Goal: Transaction & Acquisition: Obtain resource

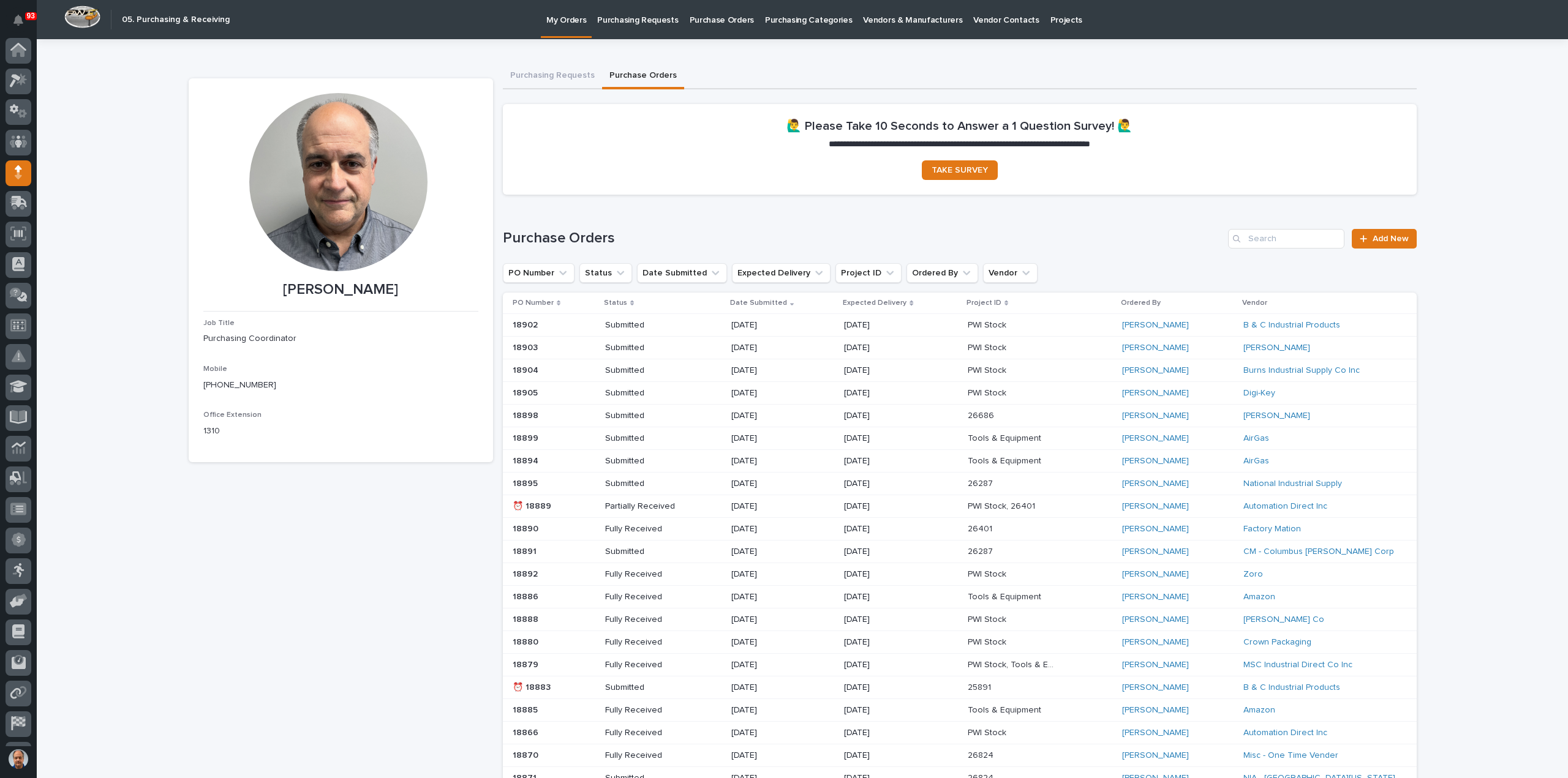
scroll to position [56, 0]
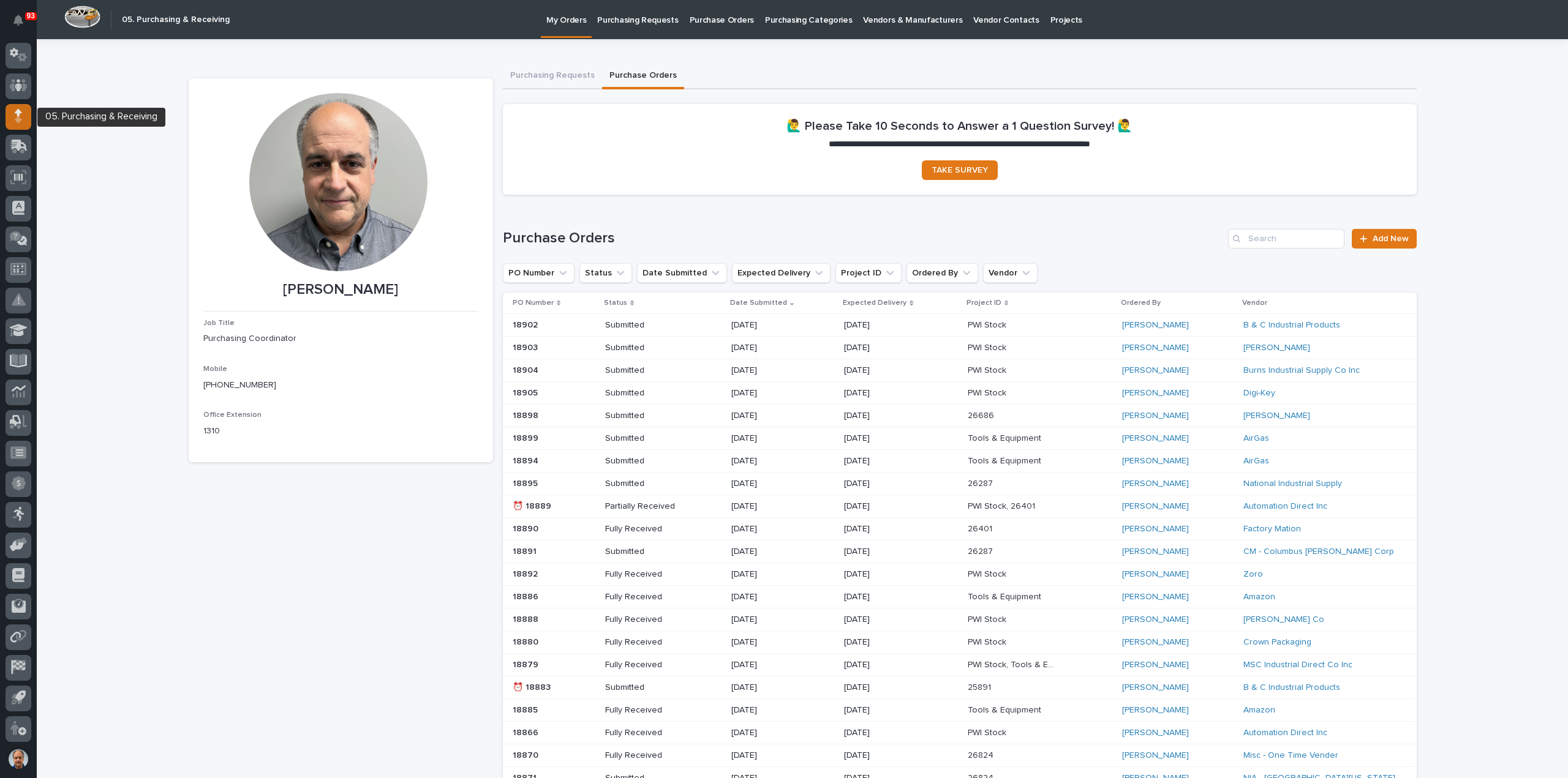
click at [22, 116] on div at bounding box center [18, 117] width 26 height 26
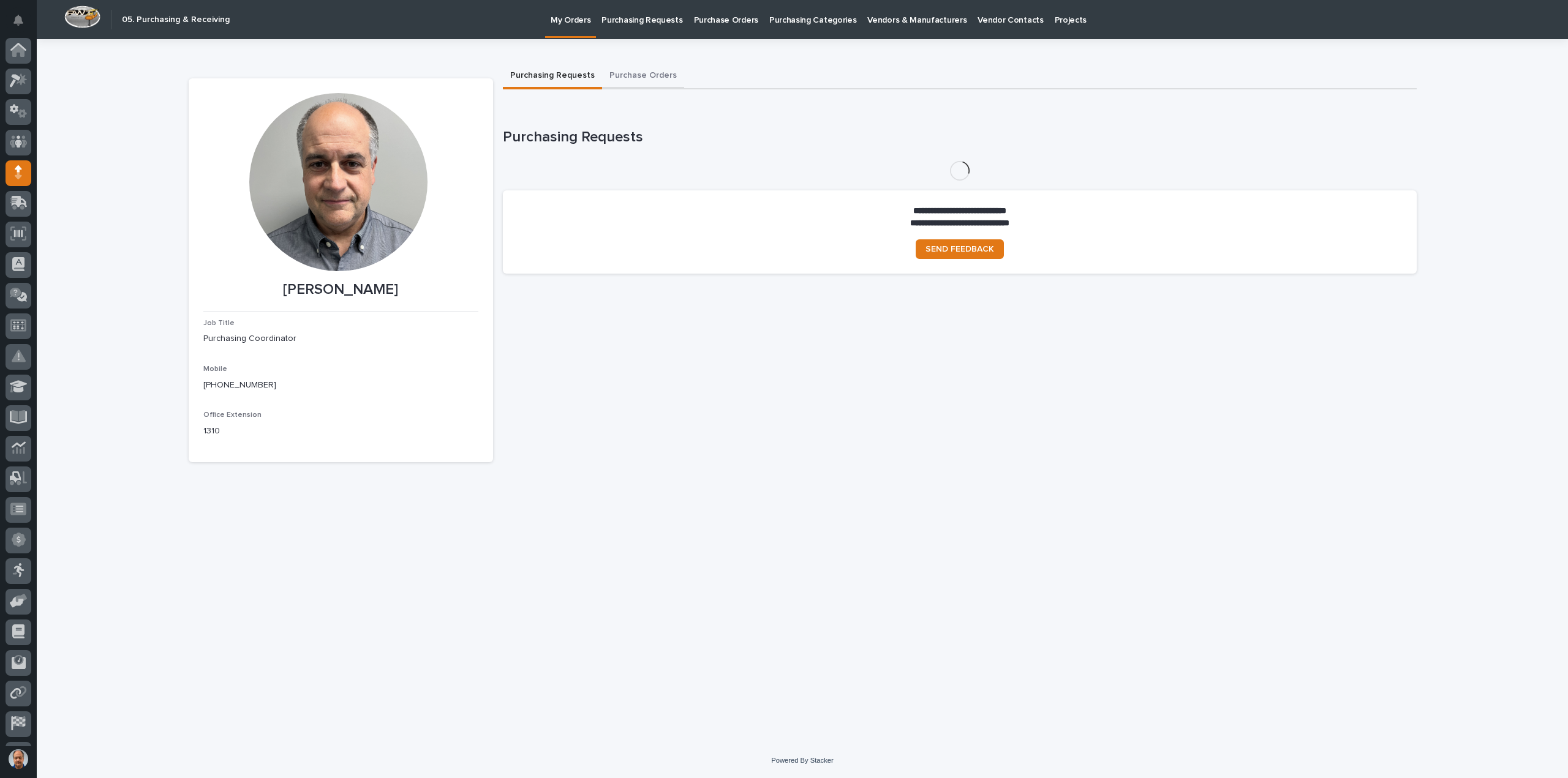
scroll to position [56, 0]
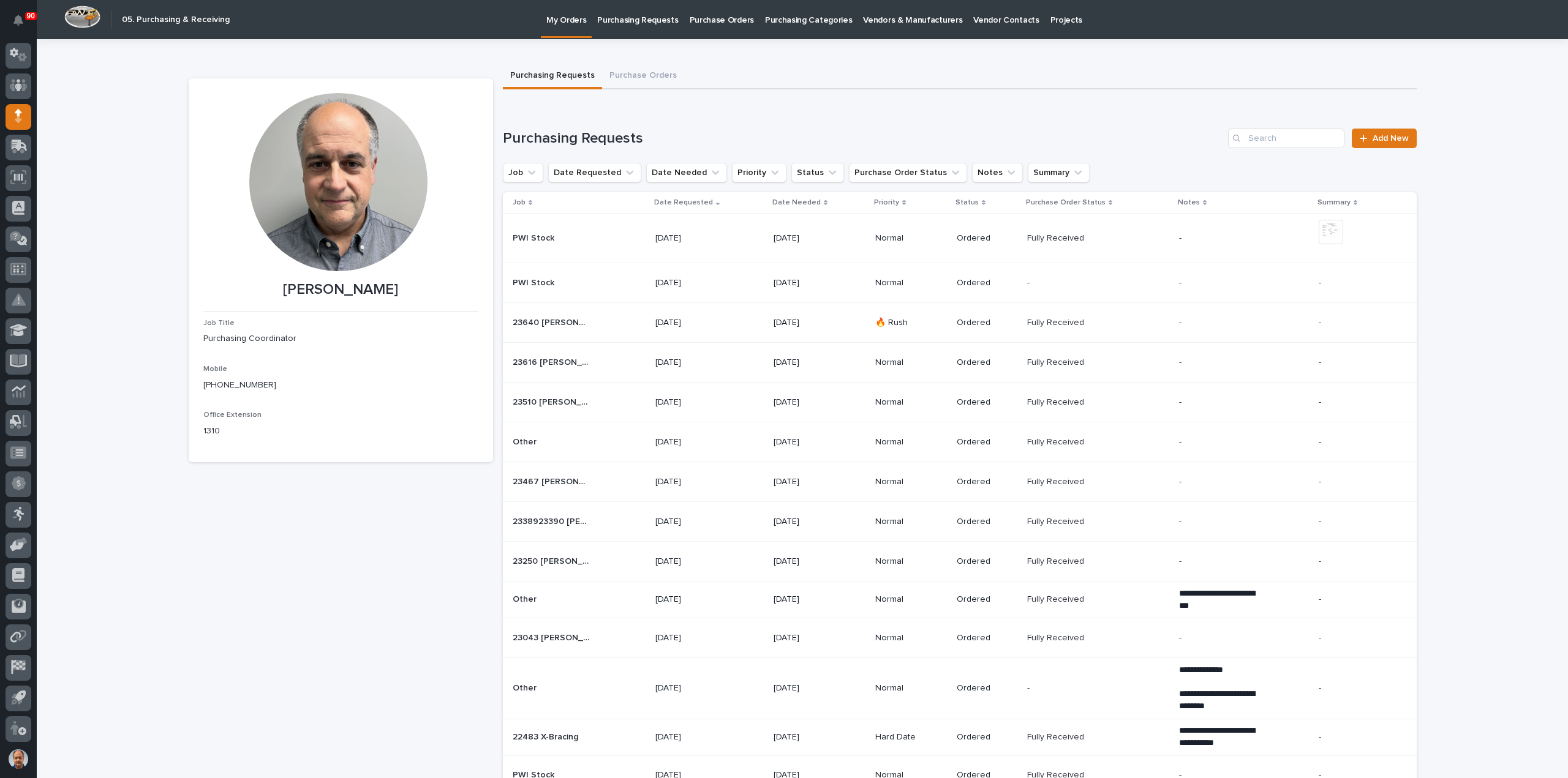
click at [641, 23] on p "Purchasing Requests" at bounding box center [637, 13] width 81 height 26
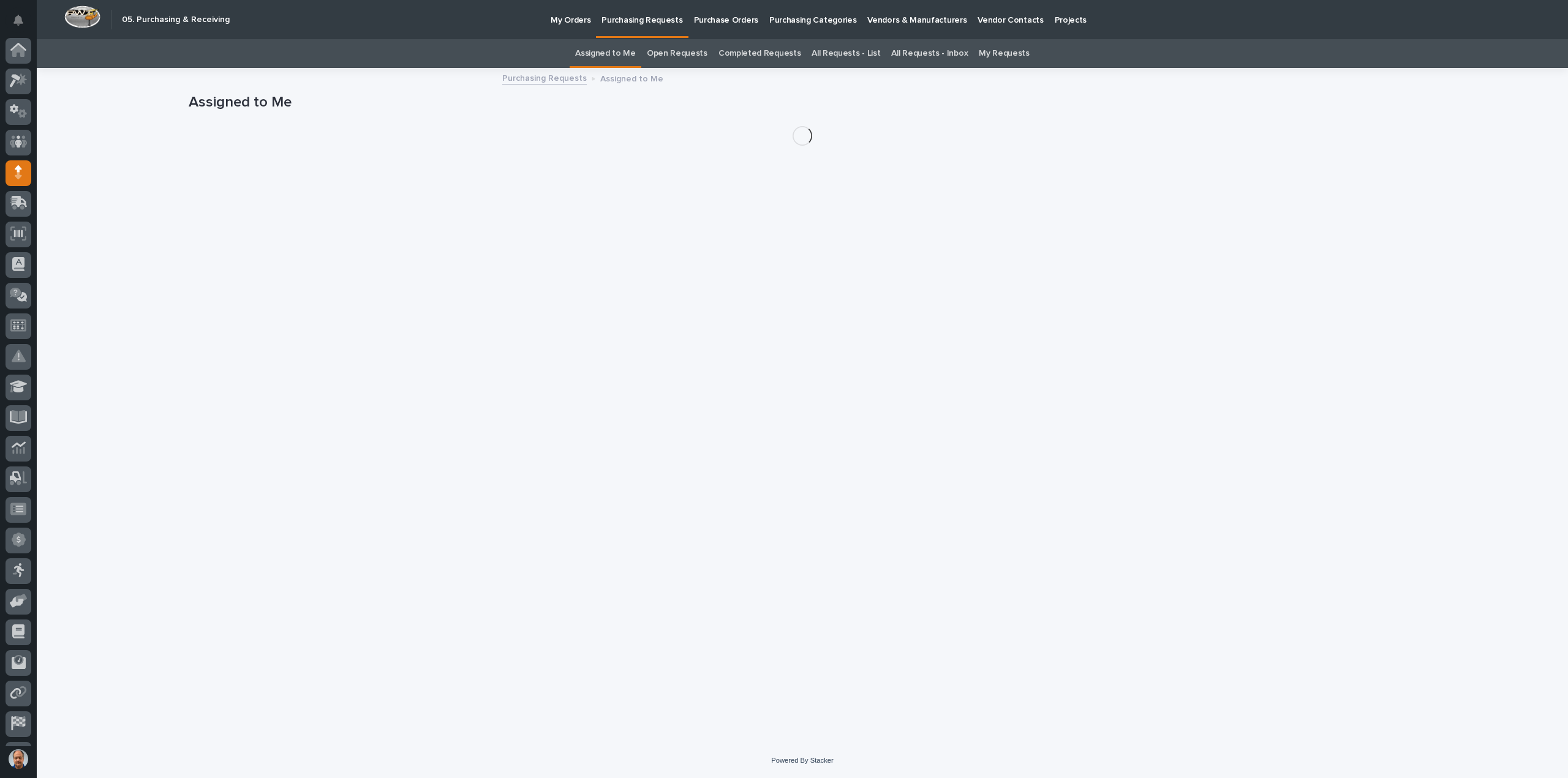
scroll to position [56, 0]
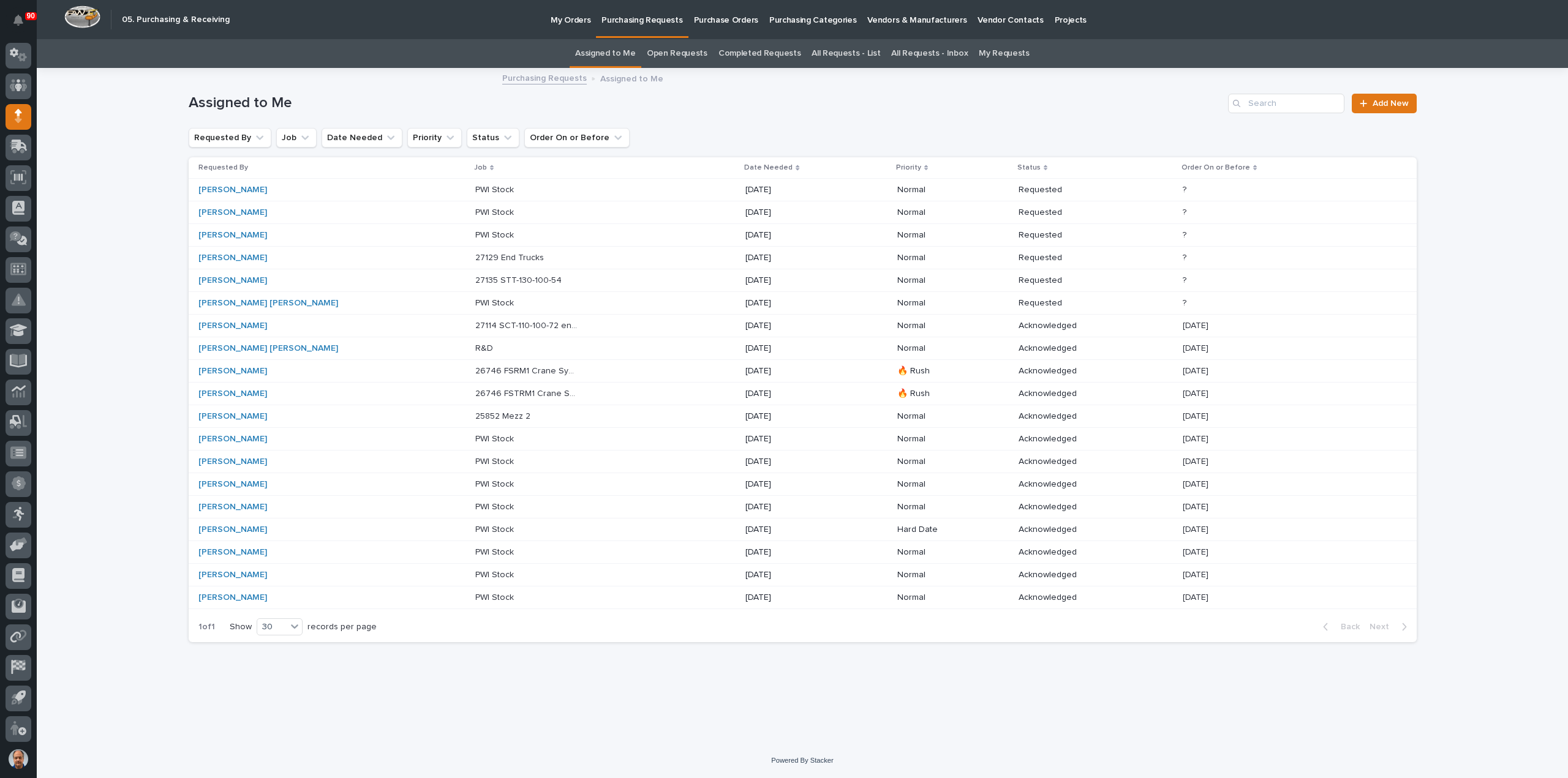
click at [840, 52] on link "All Requests - List" at bounding box center [846, 53] width 69 height 29
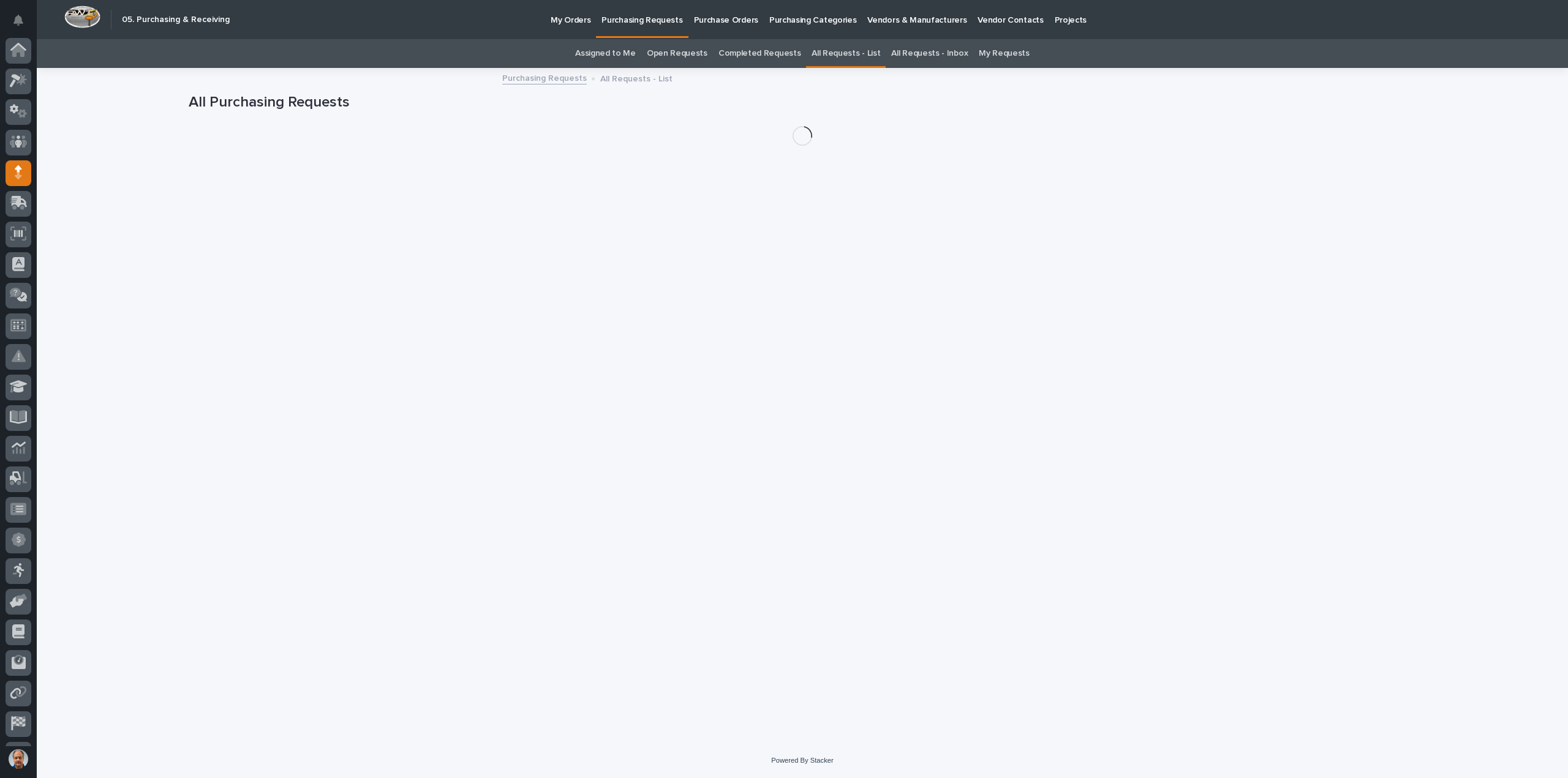
scroll to position [56, 0]
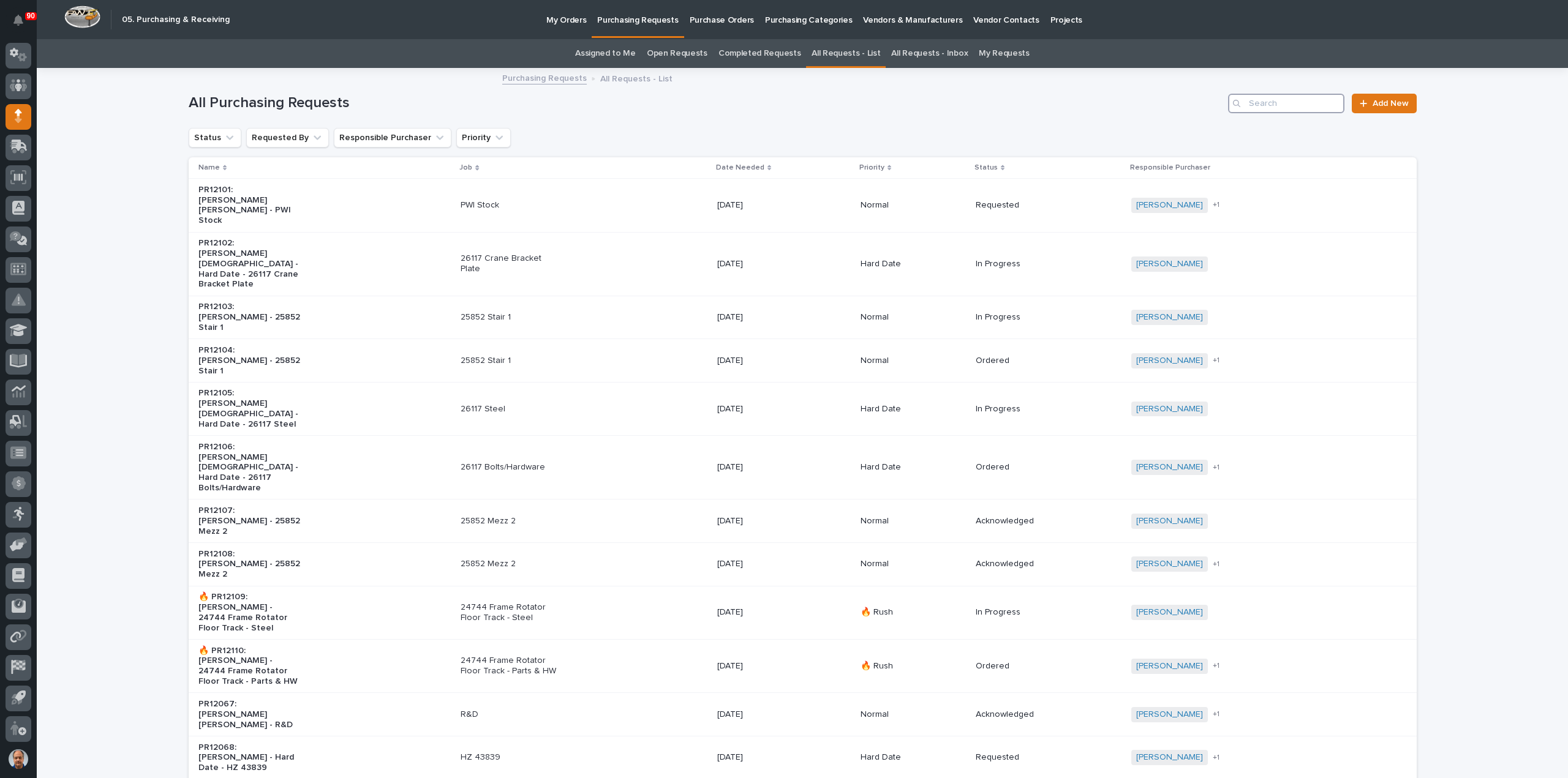
click at [1256, 103] on input "Search" at bounding box center [1286, 103] width 116 height 19
type input "26639"
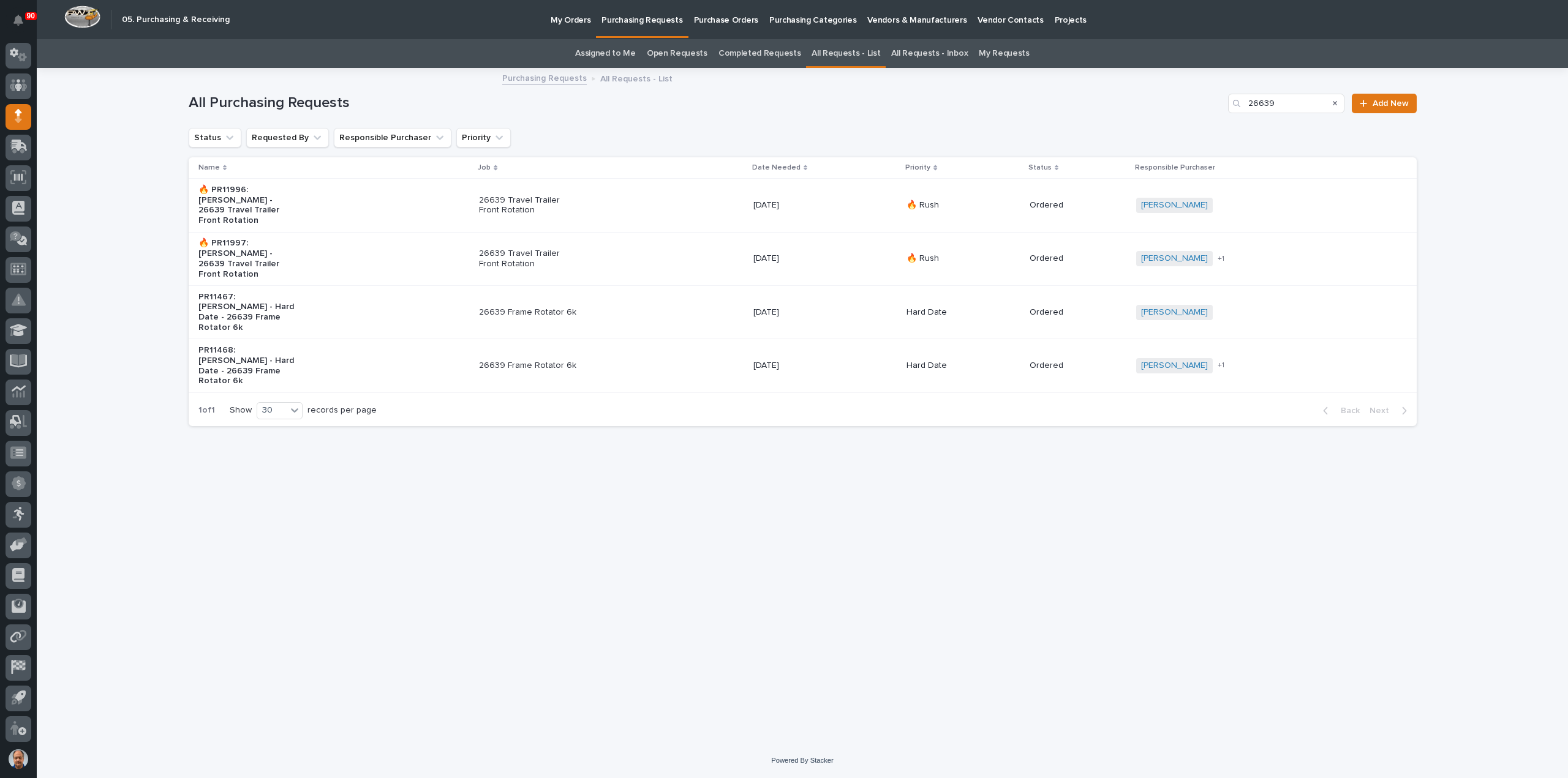
click at [522, 248] on p "26639 Travel Trailer Front Rotation" at bounding box center [530, 258] width 102 height 21
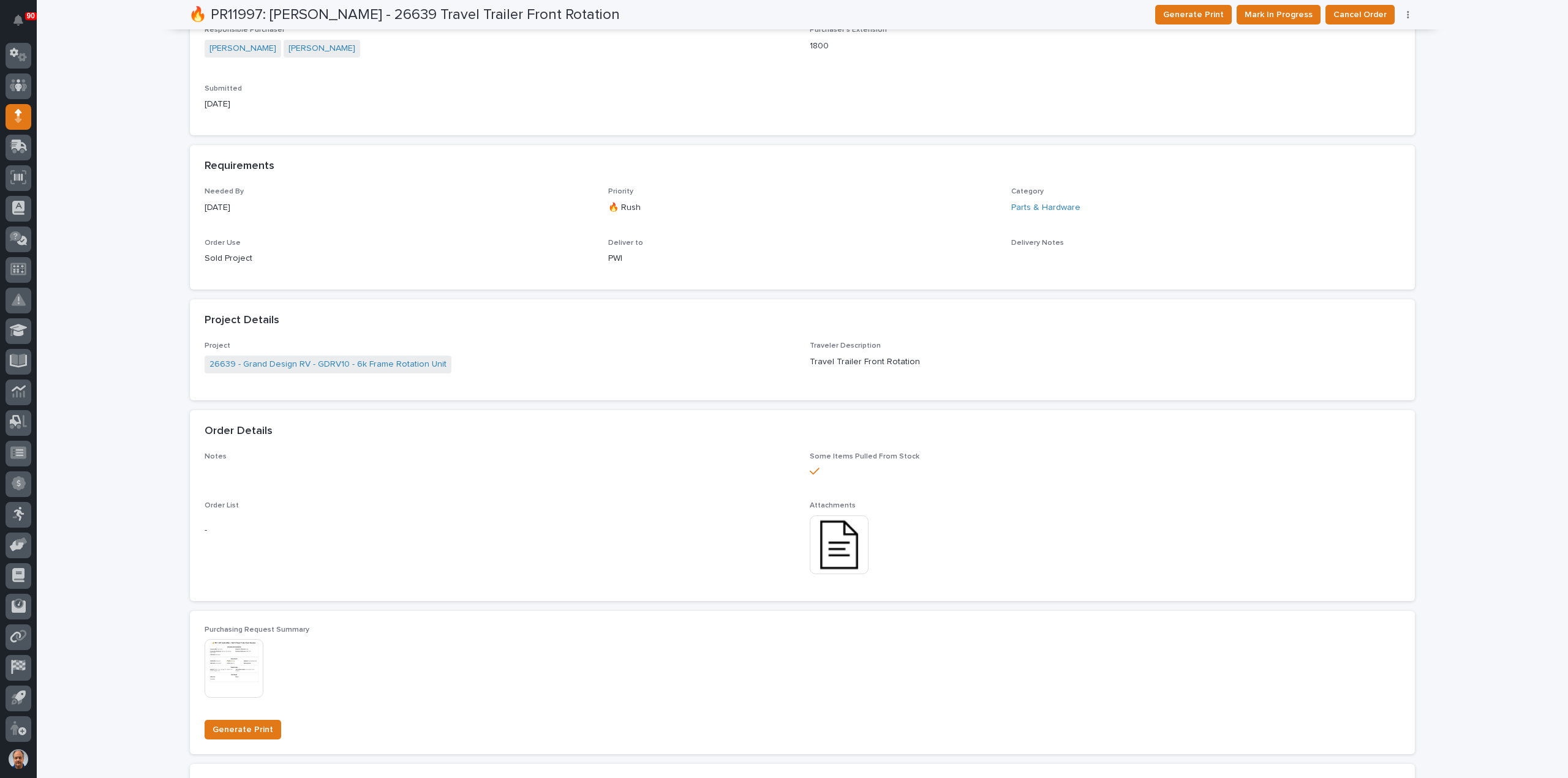
scroll to position [367, 0]
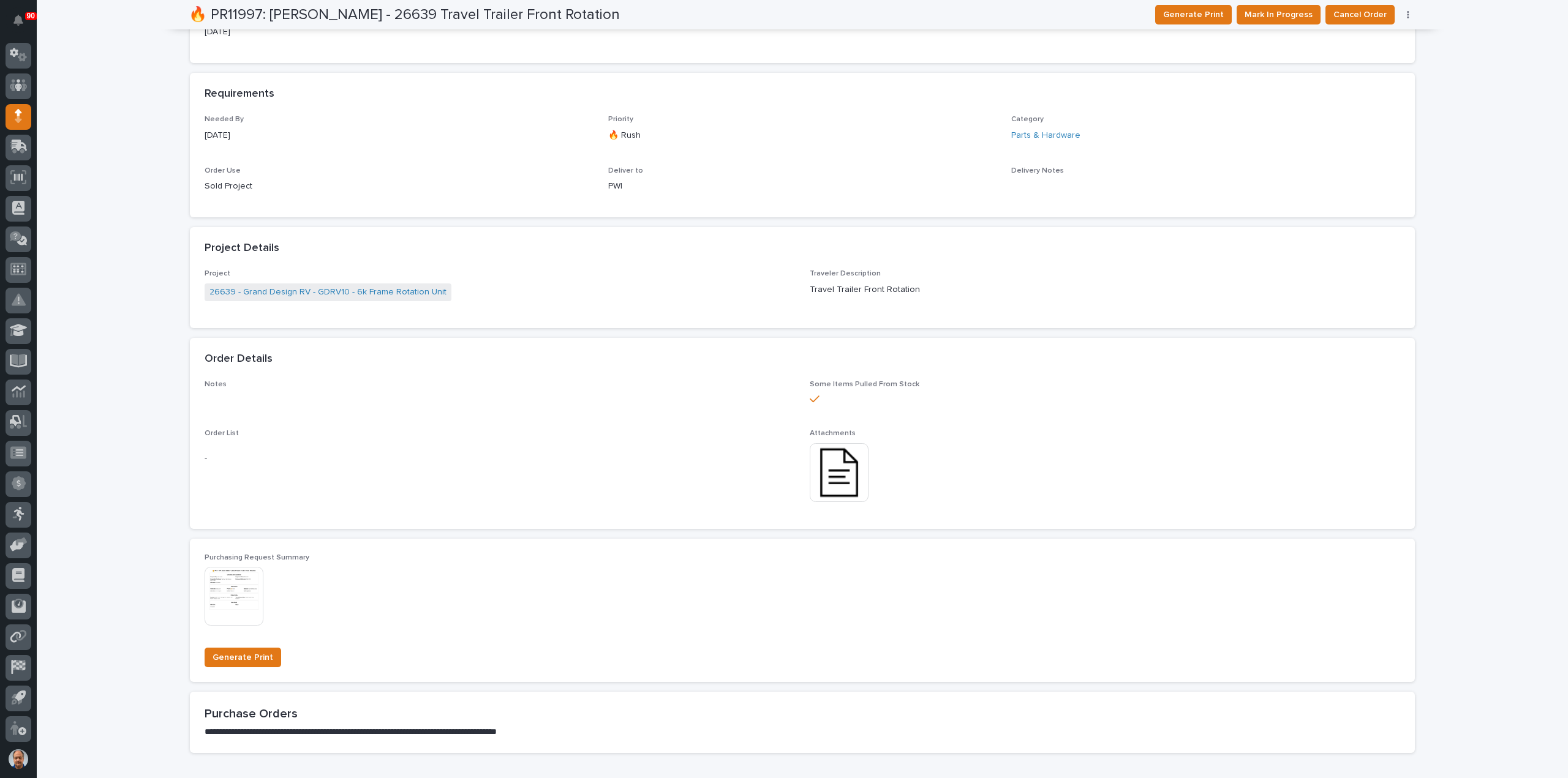
click at [838, 477] on img at bounding box center [839, 473] width 59 height 59
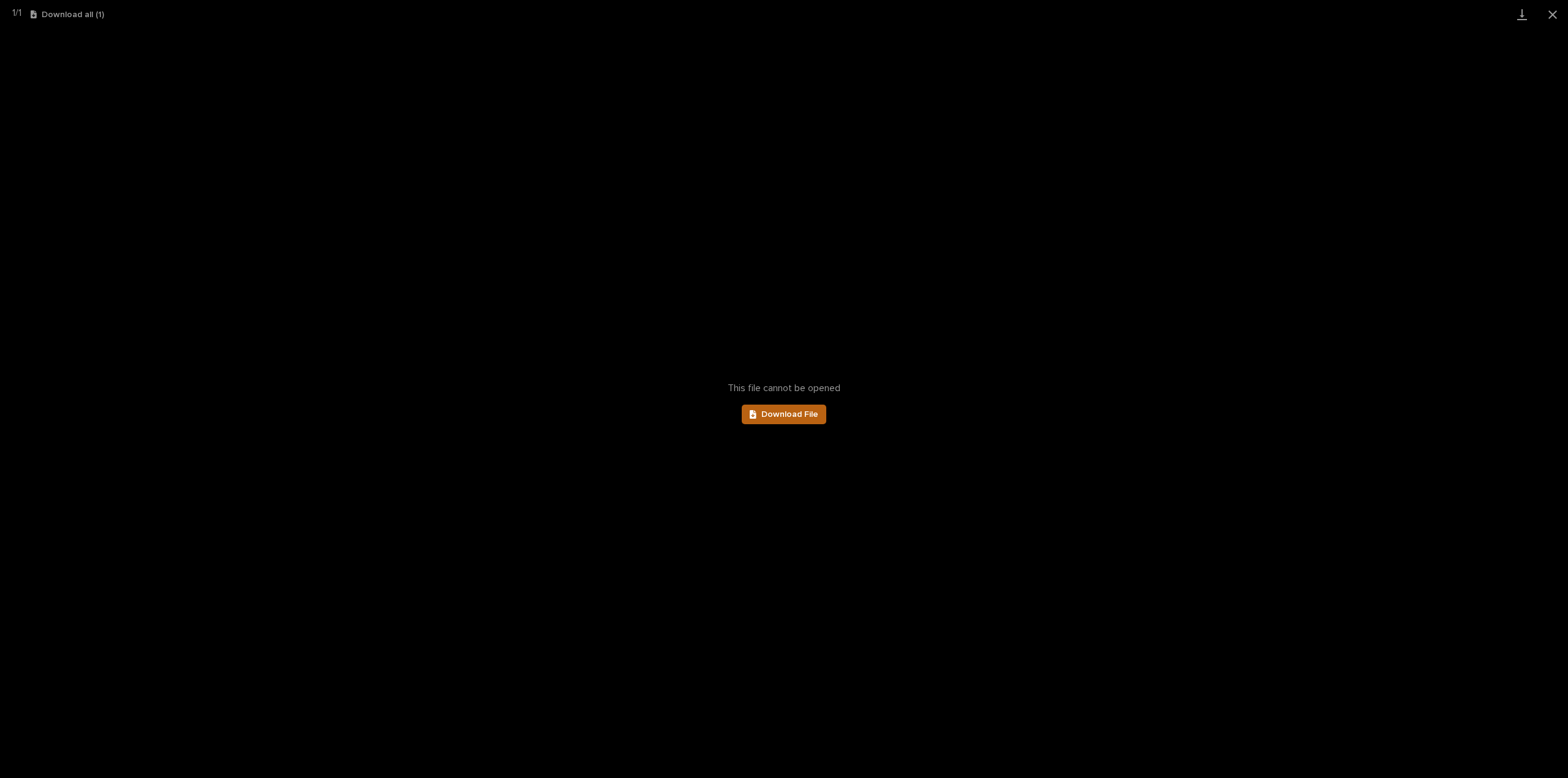
click at [802, 413] on span "Download File" at bounding box center [790, 414] width 57 height 9
click at [1558, 13] on button "Close gallery" at bounding box center [1553, 14] width 31 height 29
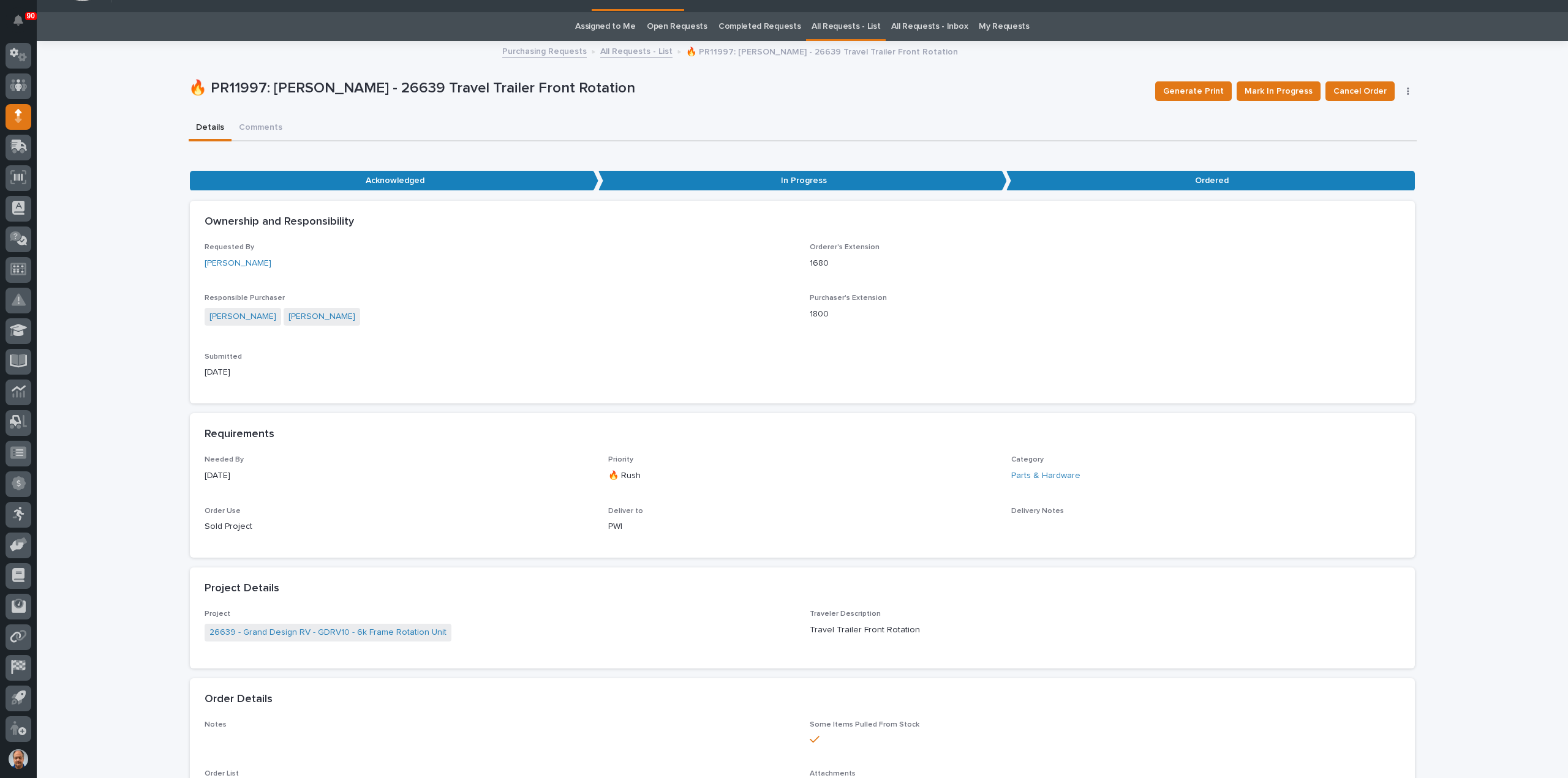
scroll to position [0, 0]
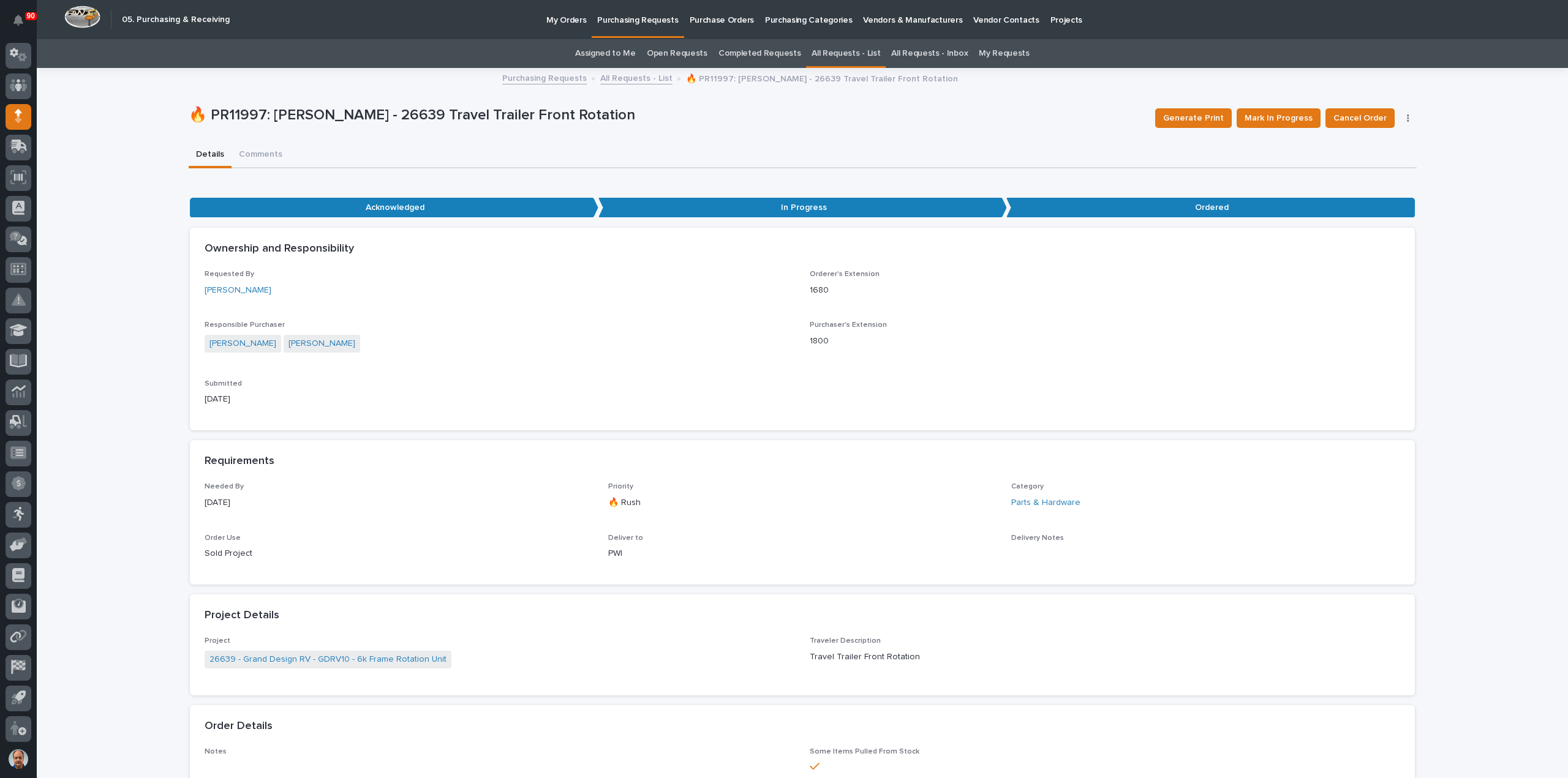
click at [637, 77] on link "All Requests - List" at bounding box center [637, 77] width 72 height 14
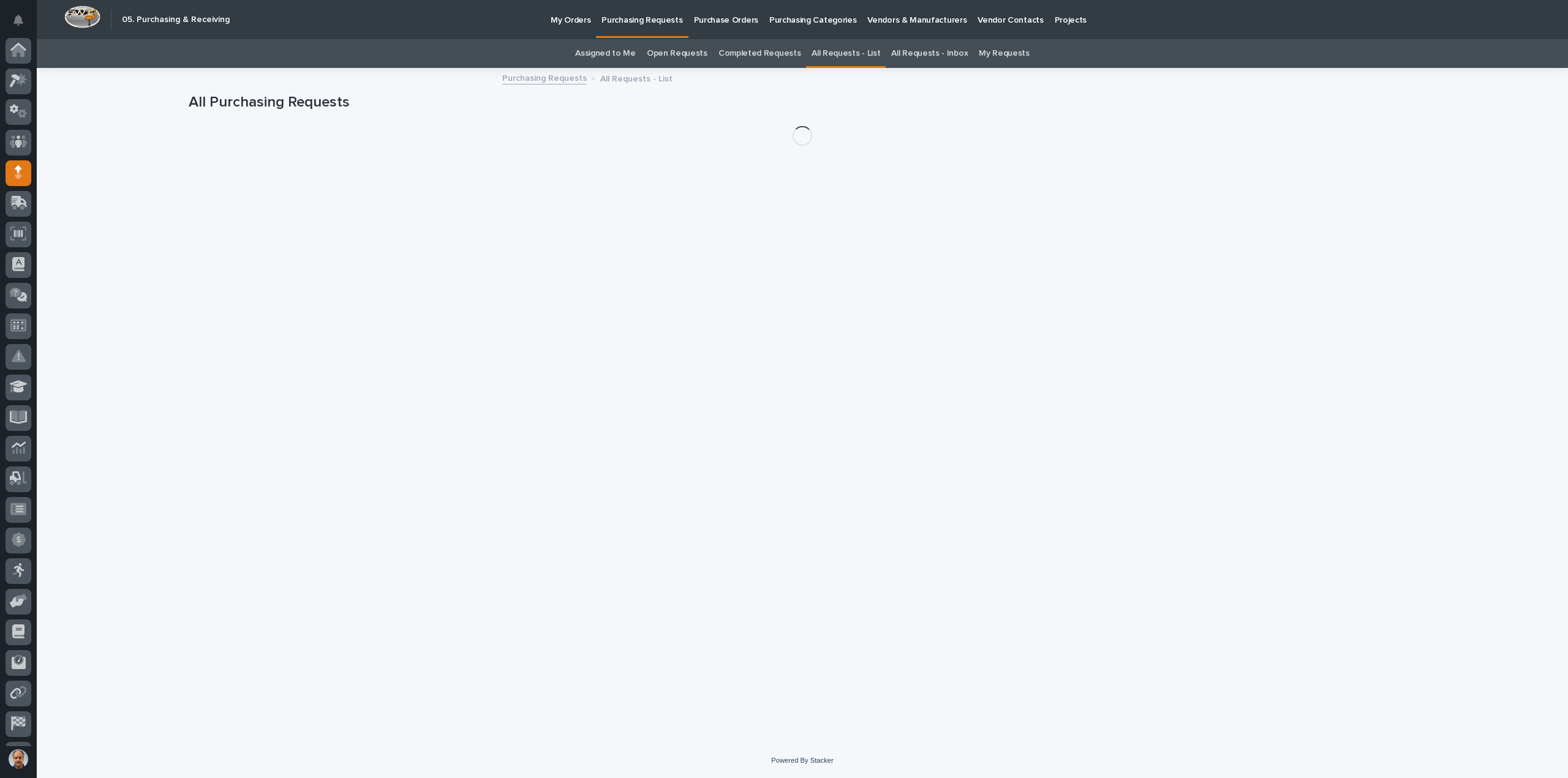
scroll to position [56, 0]
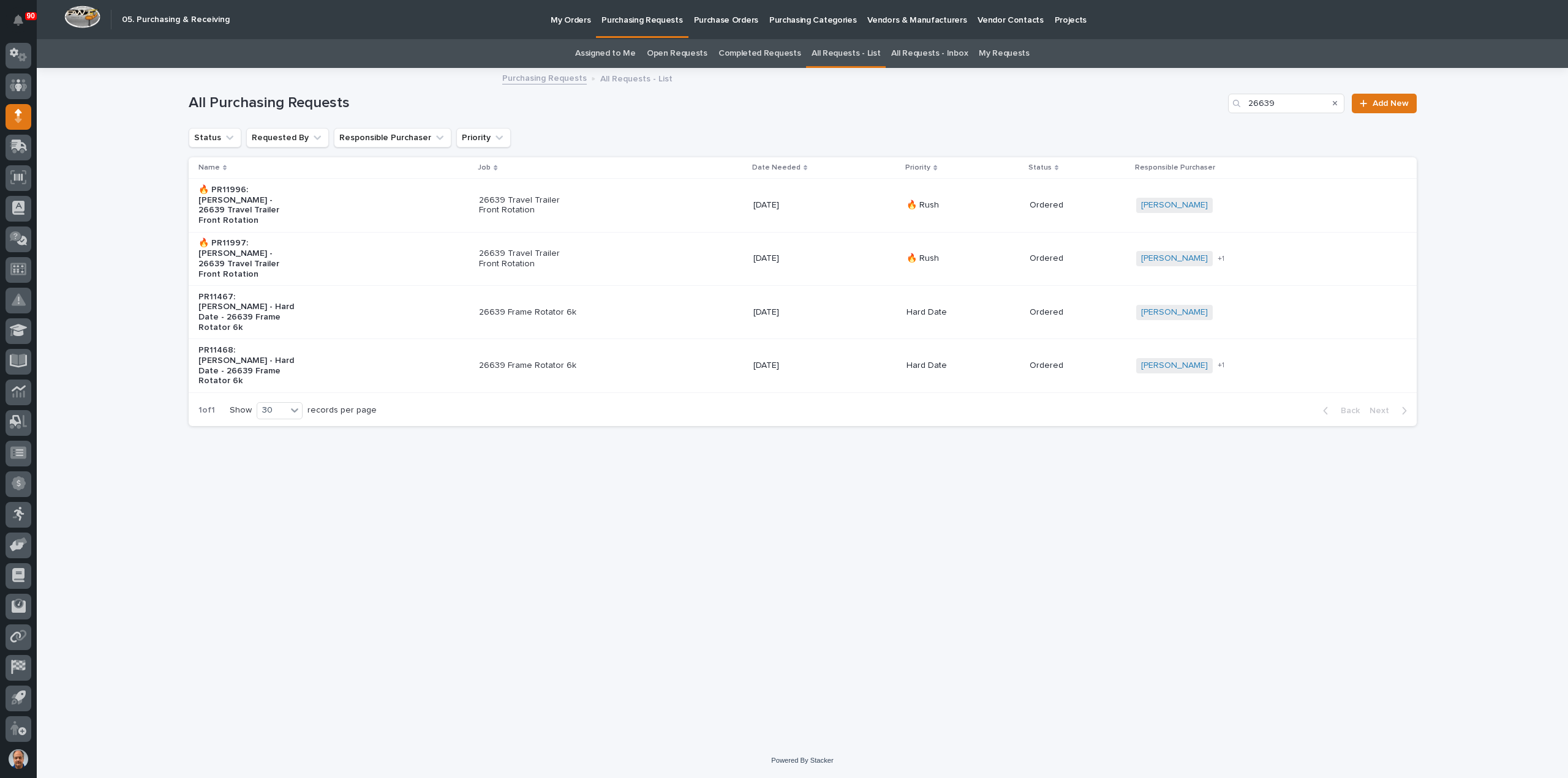
click at [555, 361] on p "26639 Frame Rotator 6k" at bounding box center [530, 366] width 102 height 11
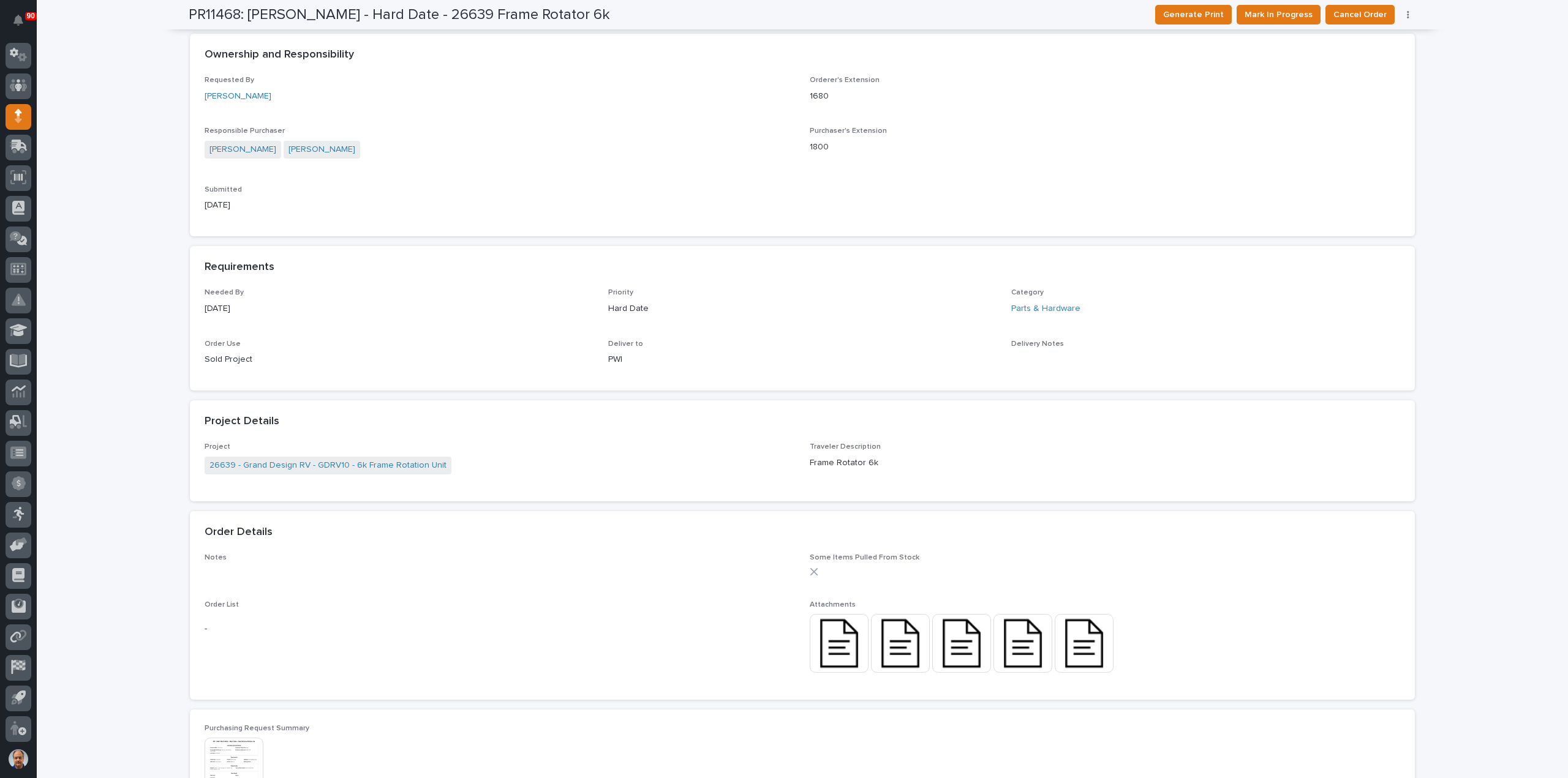
scroll to position [429, 0]
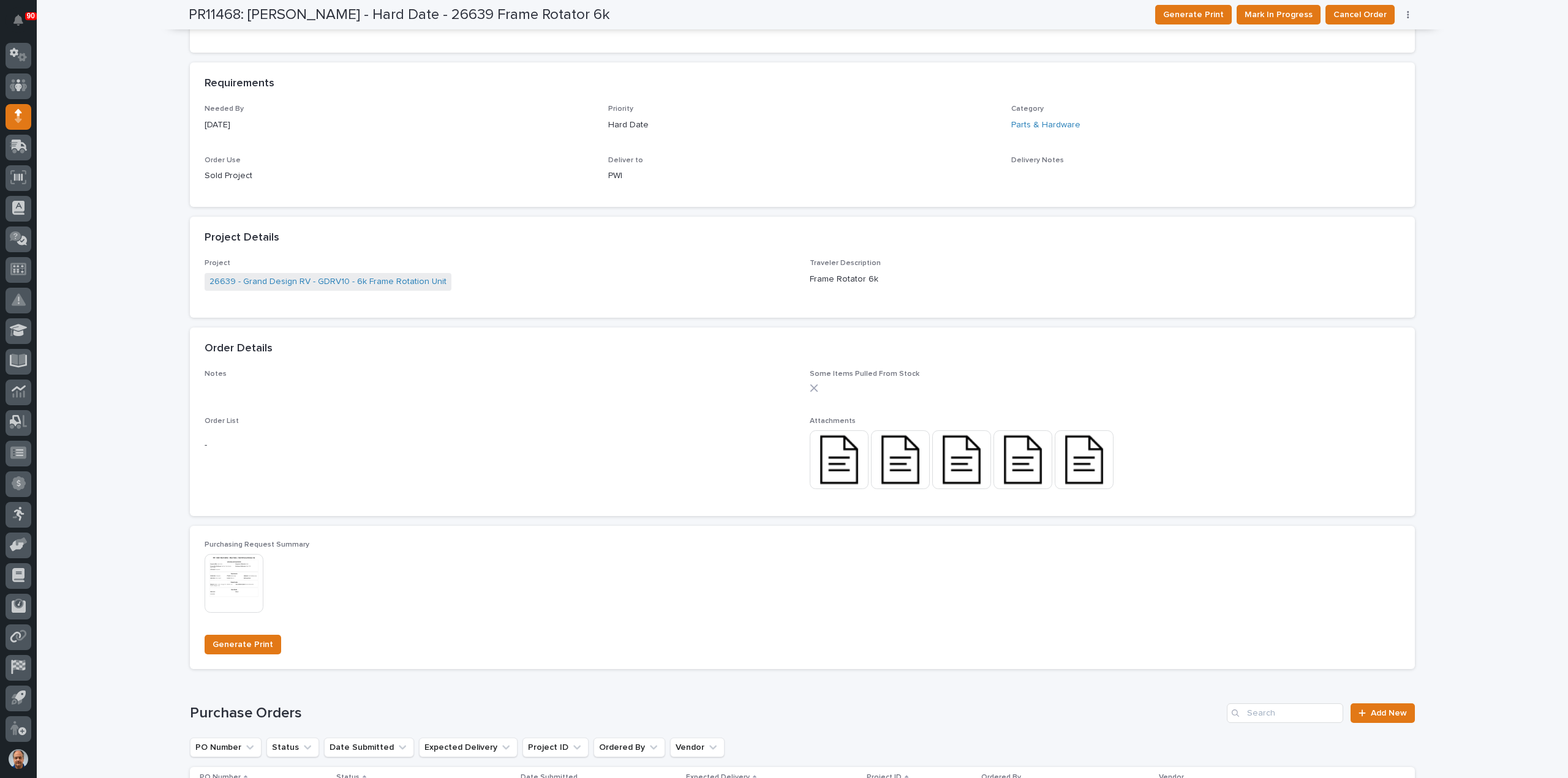
click at [838, 460] on img at bounding box center [839, 460] width 59 height 59
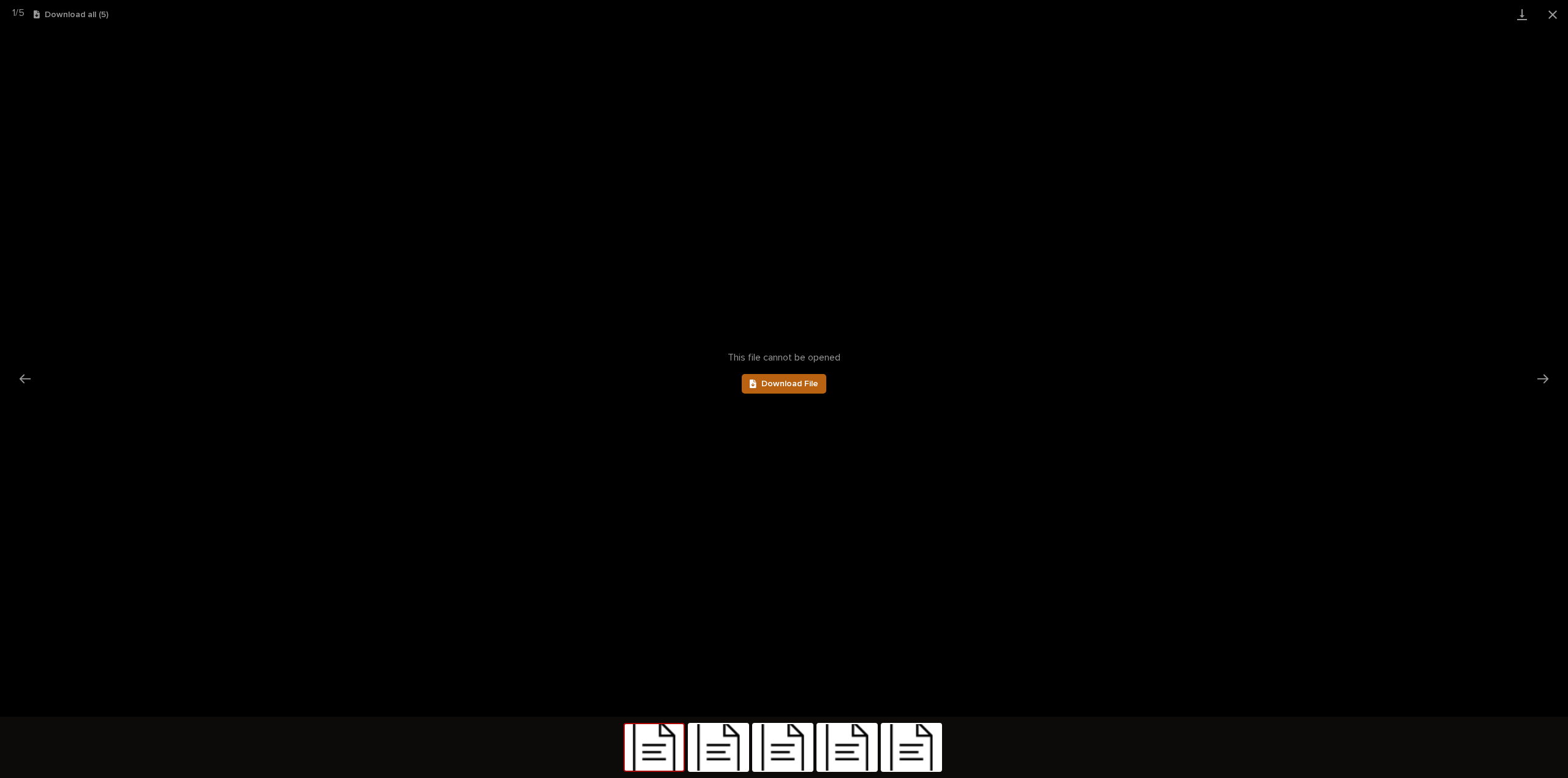
scroll to position [0, 0]
click at [803, 381] on span "Download File" at bounding box center [790, 383] width 57 height 9
